Goal: Information Seeking & Learning: Learn about a topic

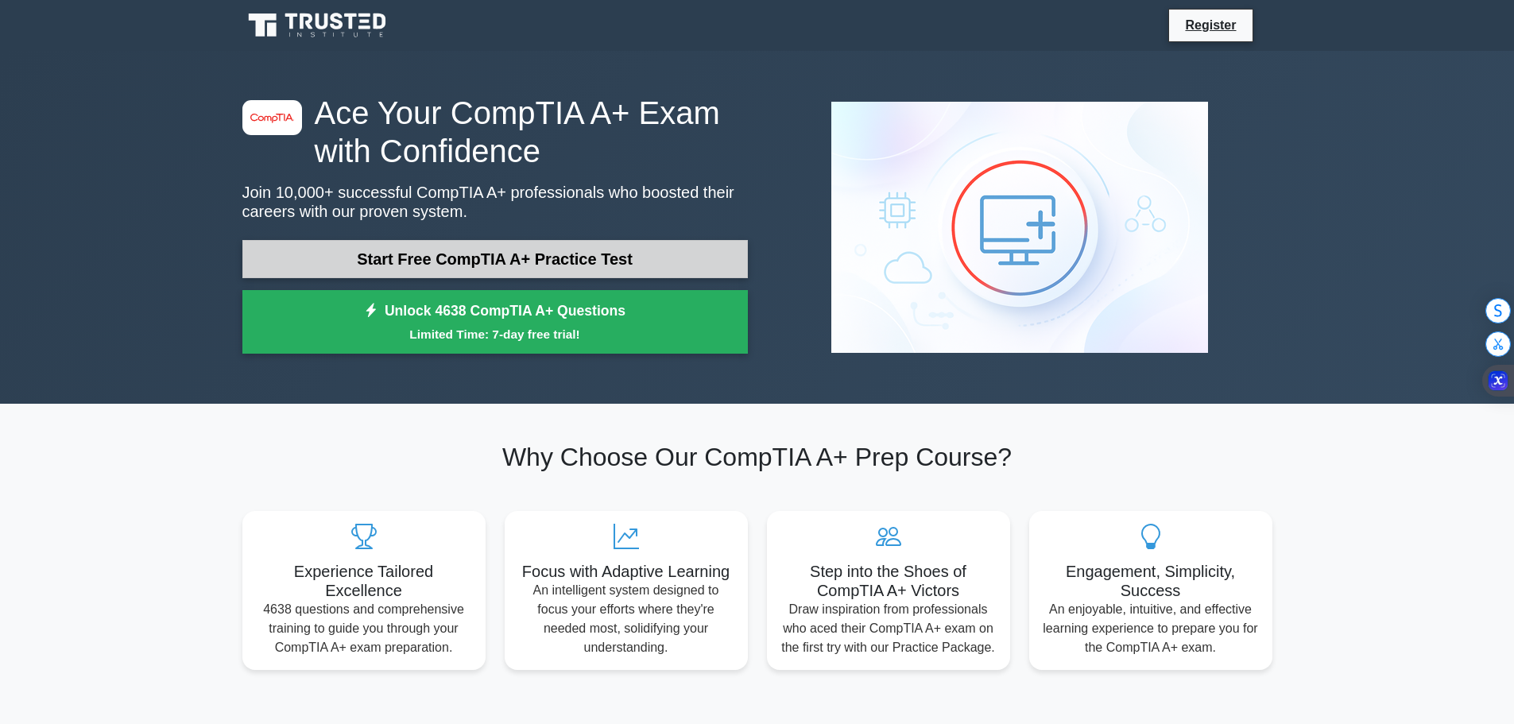
click at [459, 269] on link "Start Free CompTIA A+ Practice Test" at bounding box center [494, 259] width 505 height 38
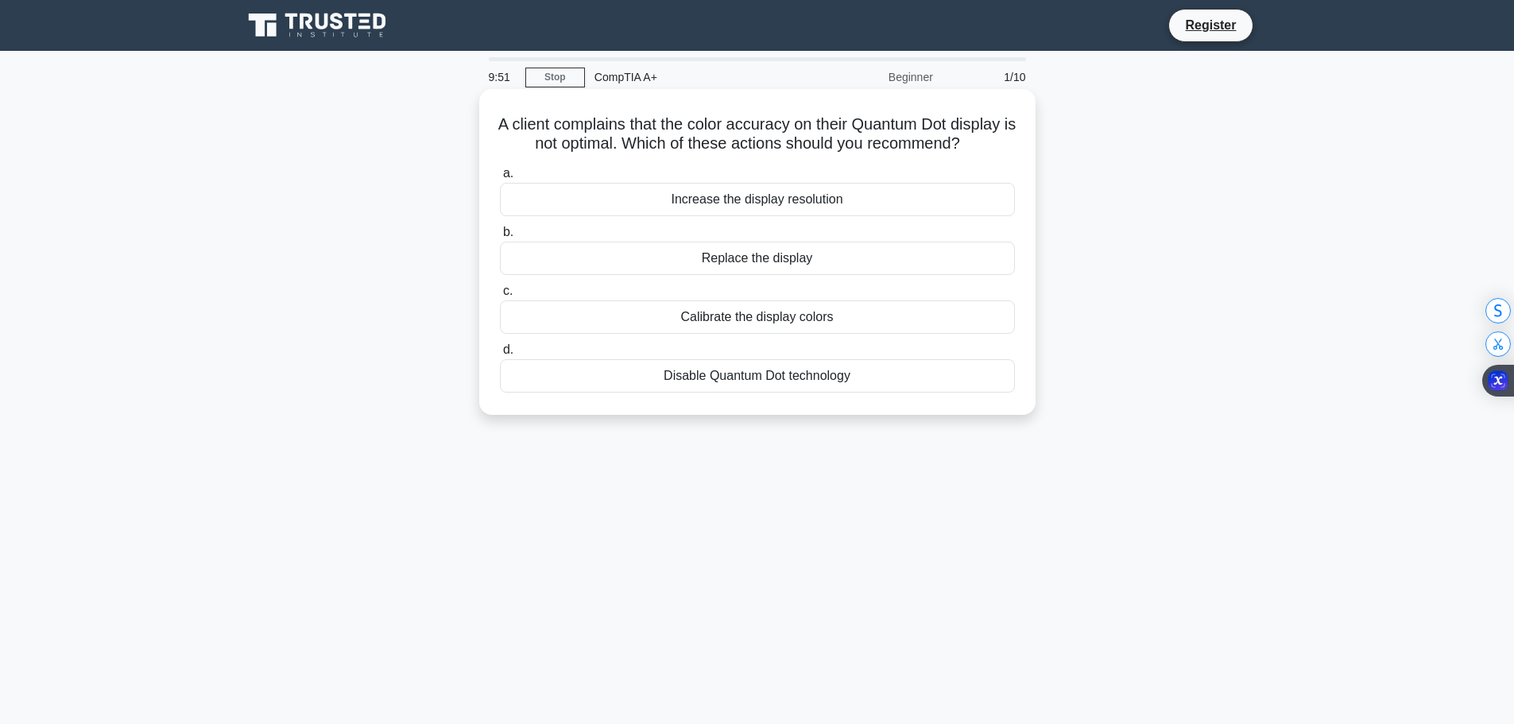
click at [631, 334] on div "Calibrate the display colors" at bounding box center [757, 316] width 515 height 33
click at [500, 296] on input "c. Calibrate the display colors" at bounding box center [500, 291] width 0 height 10
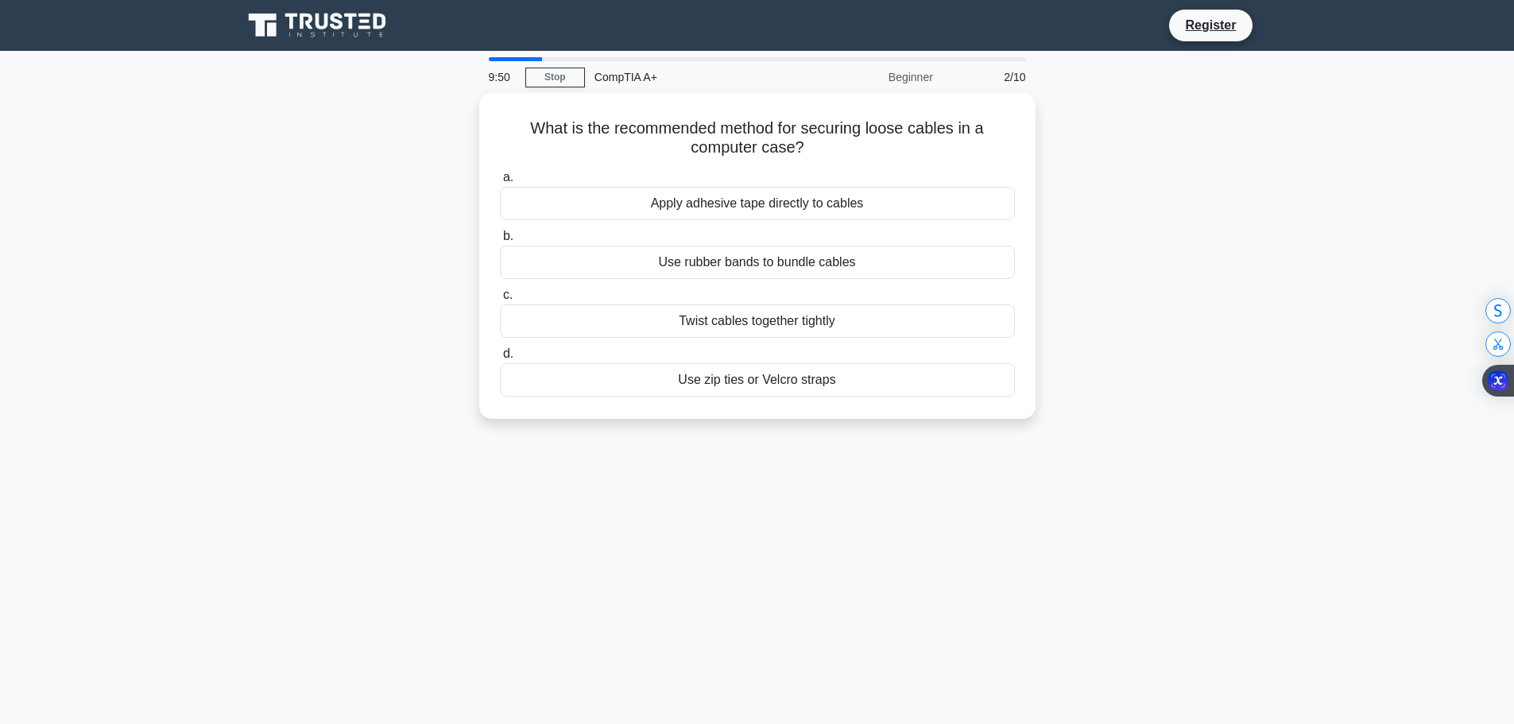
click at [631, 352] on label "d. Use zip ties or Velcro straps" at bounding box center [757, 370] width 515 height 52
click at [500, 352] on input "d. Use zip ties or Velcro straps" at bounding box center [500, 354] width 0 height 10
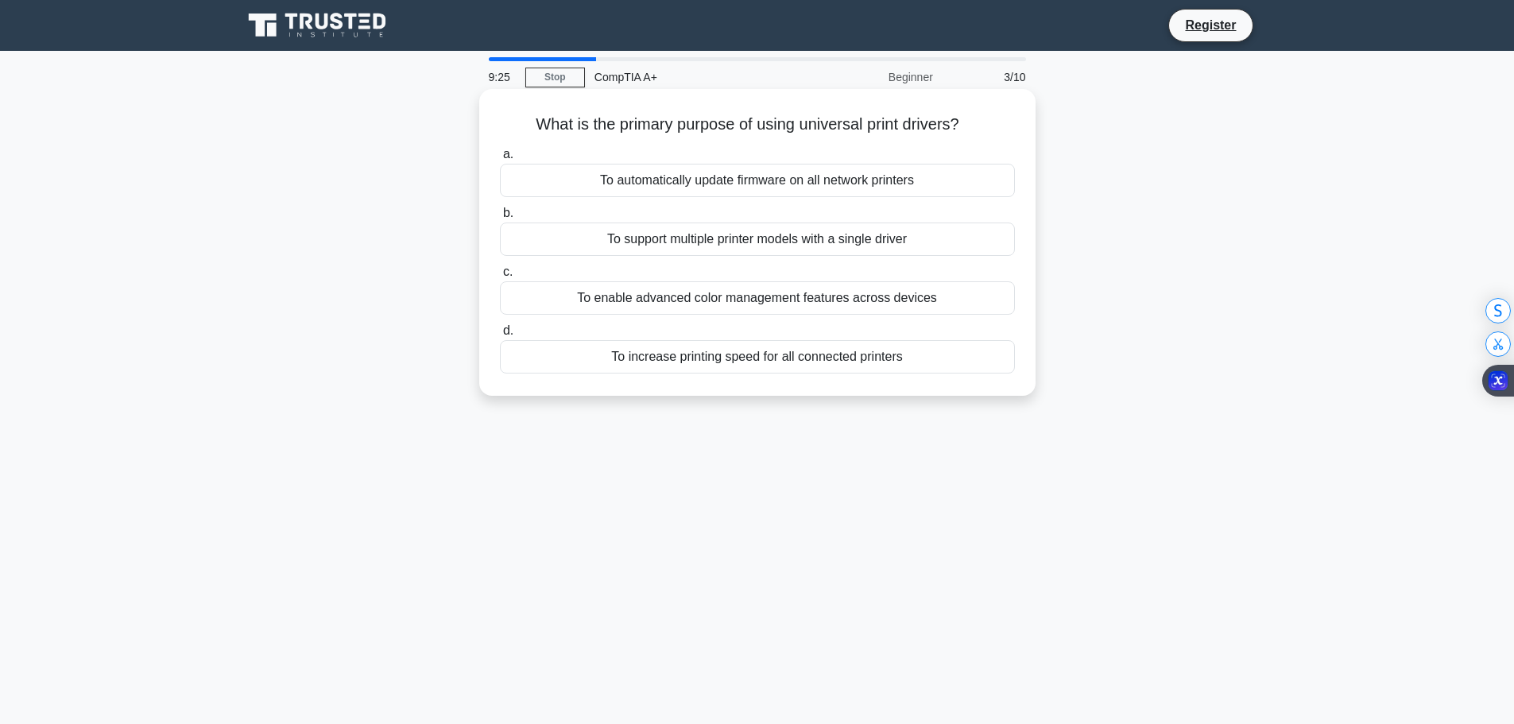
click at [559, 350] on div "To increase printing speed for all connected printers" at bounding box center [757, 356] width 515 height 33
click at [500, 336] on input "d. To increase printing speed for all connected printers" at bounding box center [500, 331] width 0 height 10
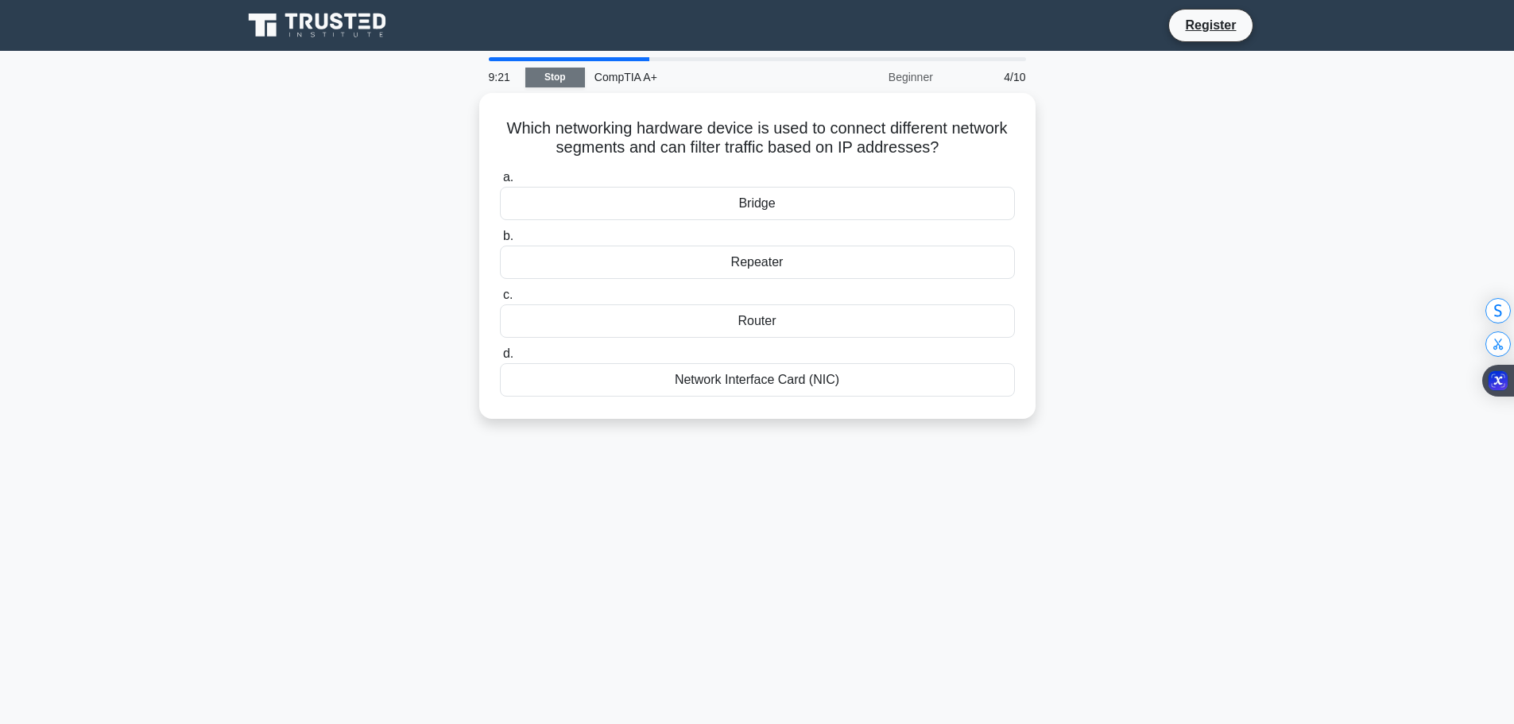
click at [562, 77] on link "Stop" at bounding box center [555, 78] width 60 height 20
